Goal: Information Seeking & Learning: Check status

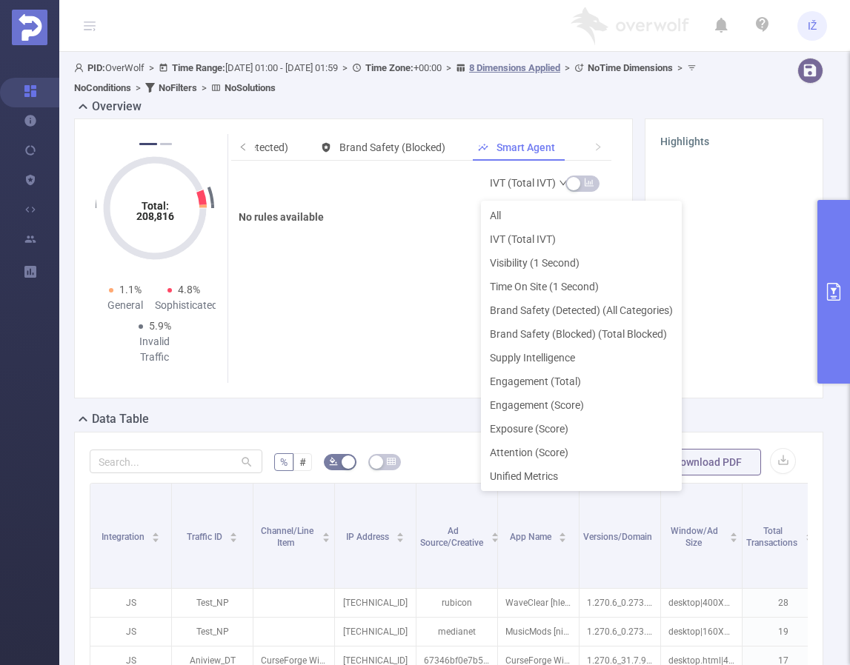
click at [532, 179] on link "IVT (Total IVT)" at bounding box center [529, 183] width 79 height 30
click at [519, 235] on li "IVT (Total IVT)" at bounding box center [581, 240] width 201 height 24
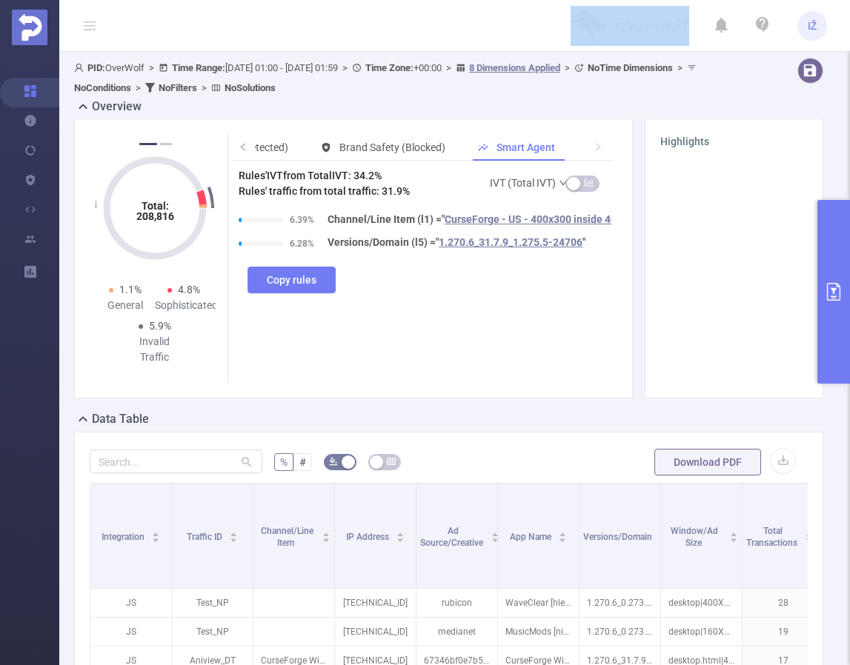
click at [465, 13] on header "IŽ" at bounding box center [425, 26] width 850 height 52
click at [522, 182] on link "IVT (Total IVT)" at bounding box center [529, 183] width 79 height 30
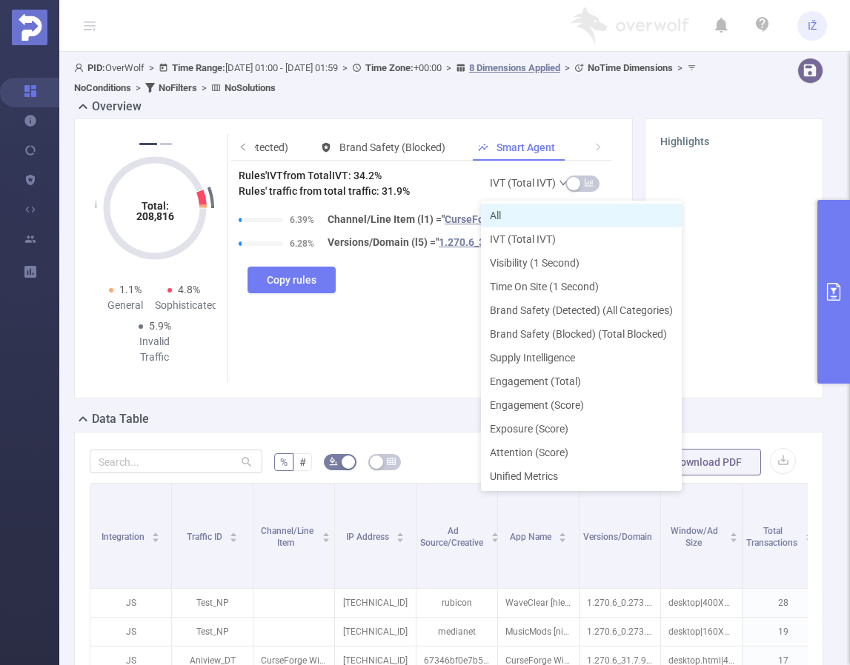
click at [522, 213] on li "All" at bounding box center [581, 216] width 201 height 24
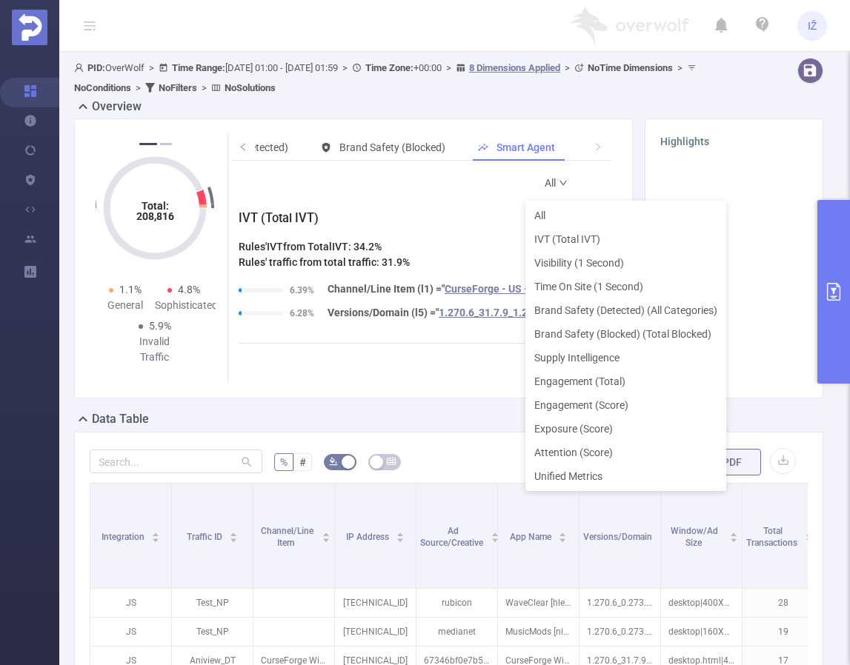
click at [545, 181] on link "All" at bounding box center [557, 183] width 24 height 30
click at [605, 362] on li "Supply Intelligence" at bounding box center [625, 358] width 201 height 24
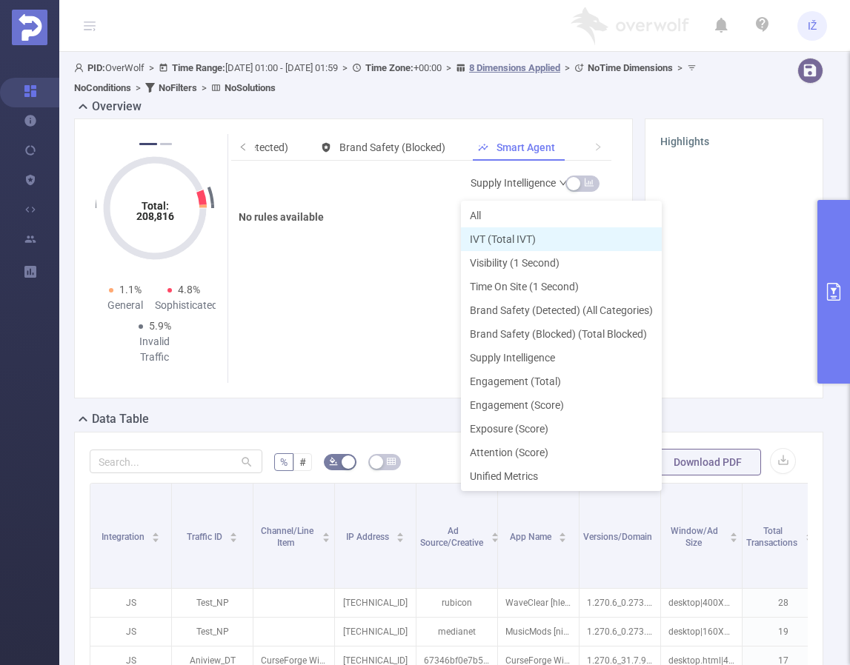
click at [524, 242] on li "IVT (Total IVT)" at bounding box center [561, 240] width 201 height 24
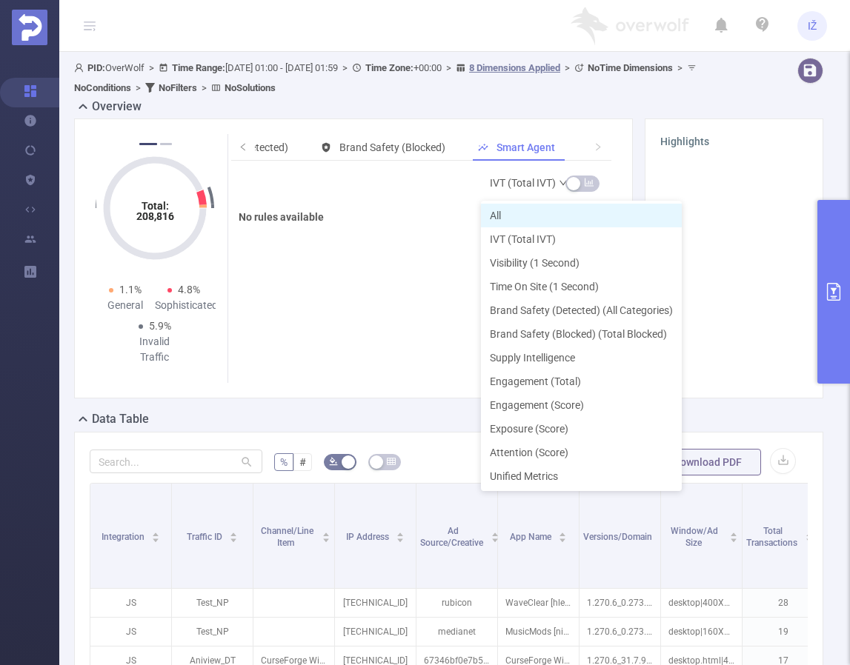
click at [530, 215] on li "All" at bounding box center [581, 216] width 201 height 24
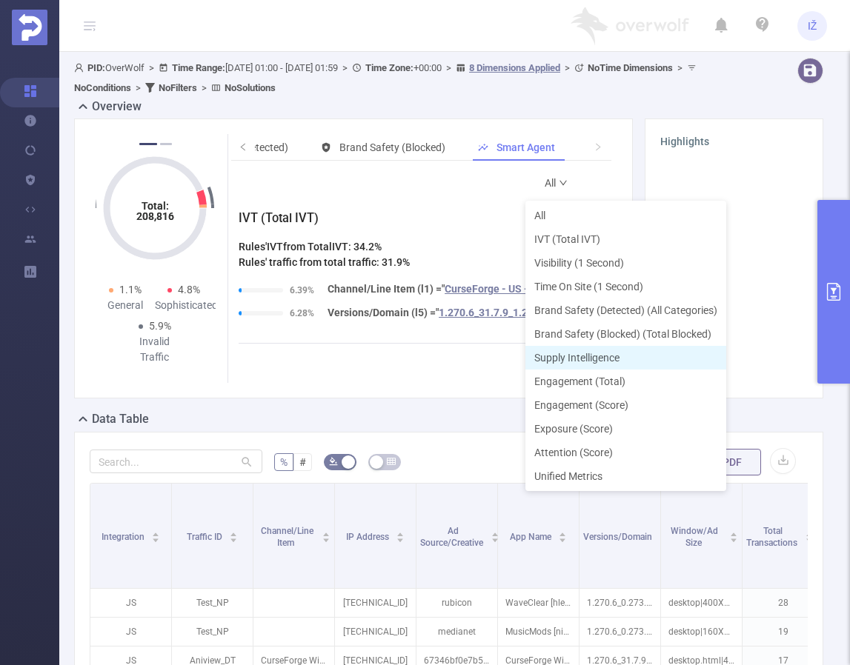
click at [597, 356] on li "Supply Intelligence" at bounding box center [625, 358] width 201 height 24
